Goal: Information Seeking & Learning: Learn about a topic

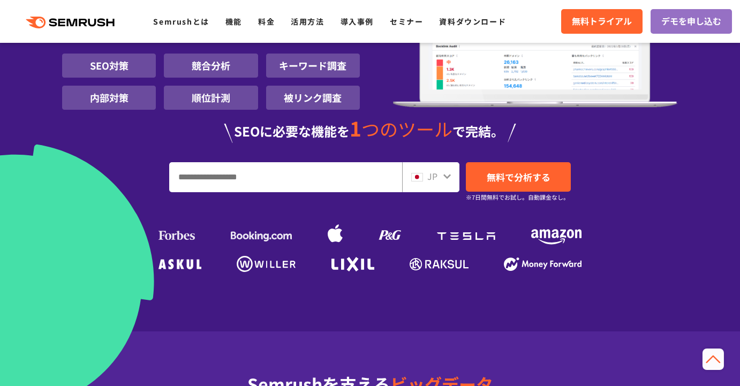
scroll to position [159, 0]
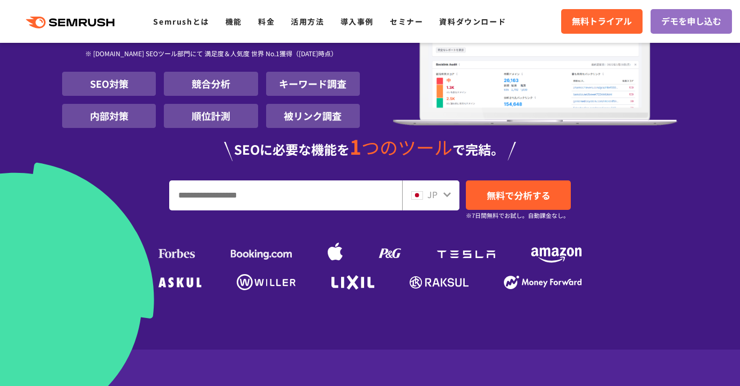
click at [304, 189] on input "URL、キーワードを入力してください" at bounding box center [286, 195] width 232 height 29
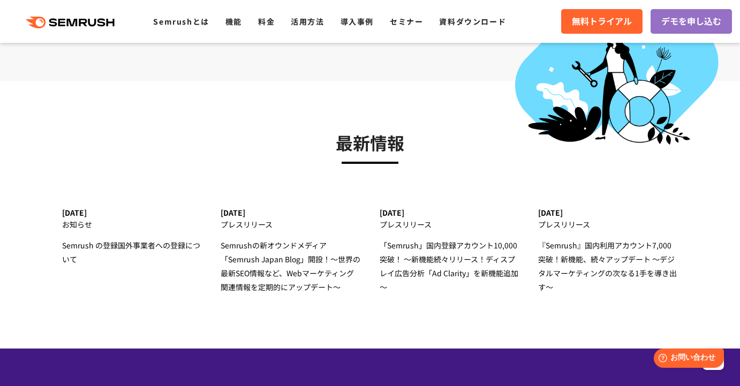
scroll to position [3080, 0]
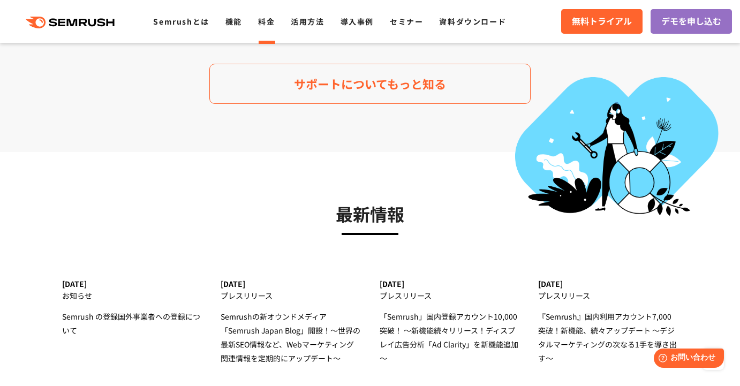
type input "***"
click at [269, 22] on link "料金" at bounding box center [266, 21] width 17 height 11
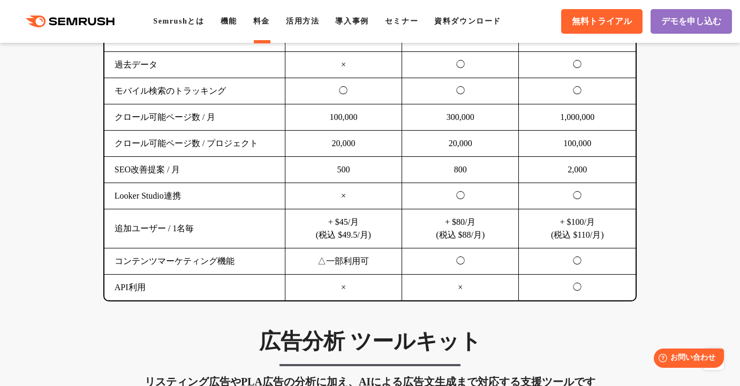
scroll to position [896, 0]
